Goal: Task Accomplishment & Management: Manage account settings

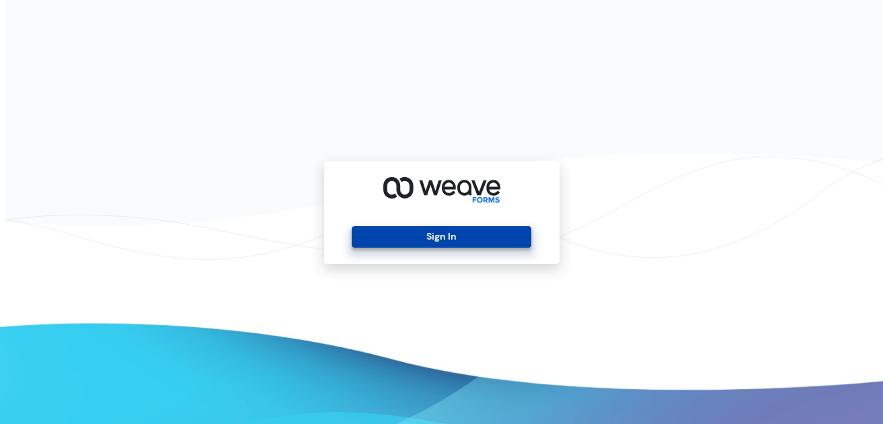
click at [472, 239] on button "Sign In" at bounding box center [442, 237] width 180 height 22
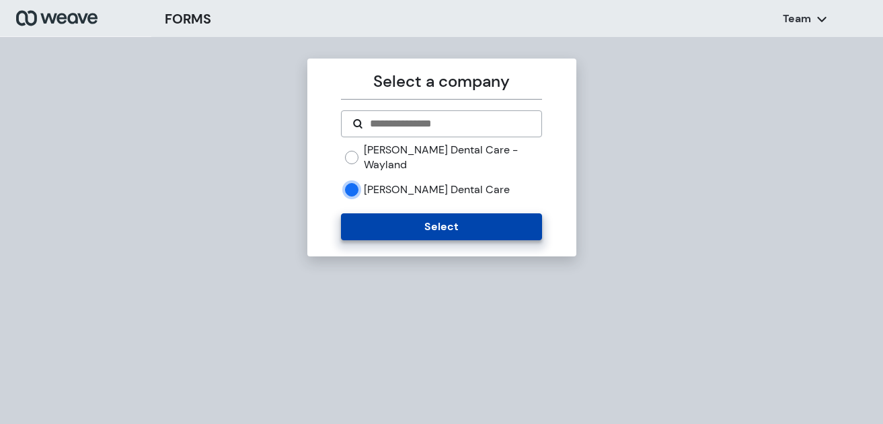
click at [365, 213] on button "Select" at bounding box center [441, 226] width 201 height 27
